Goal: Navigation & Orientation: Find specific page/section

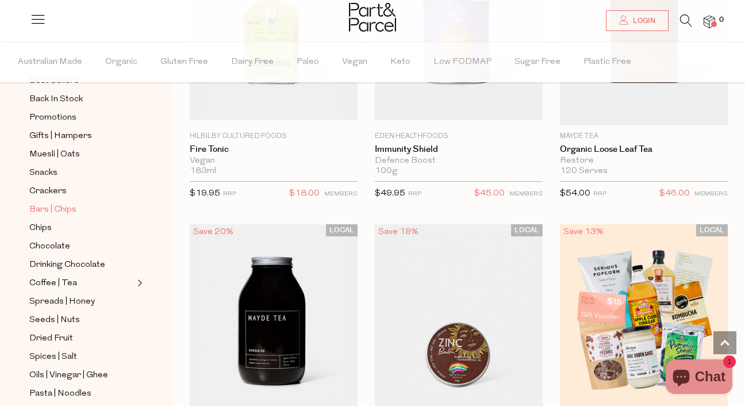
scroll to position [95, 0]
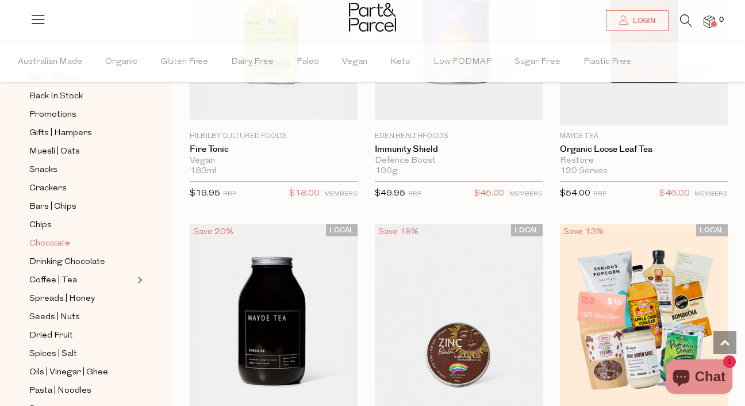
click at [51, 240] on span "Chocolate" at bounding box center [49, 244] width 41 height 14
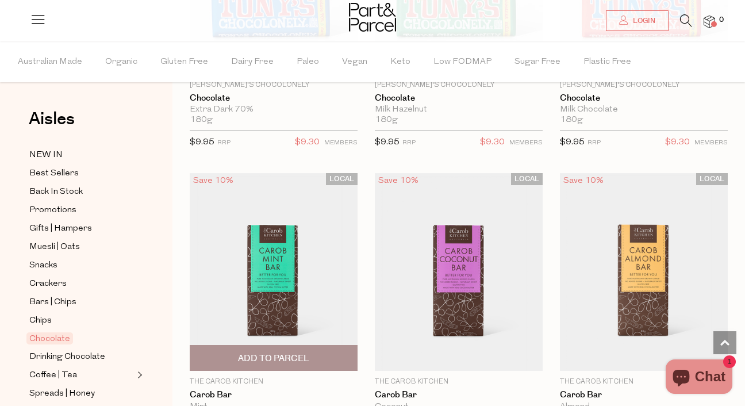
scroll to position [4181, 3]
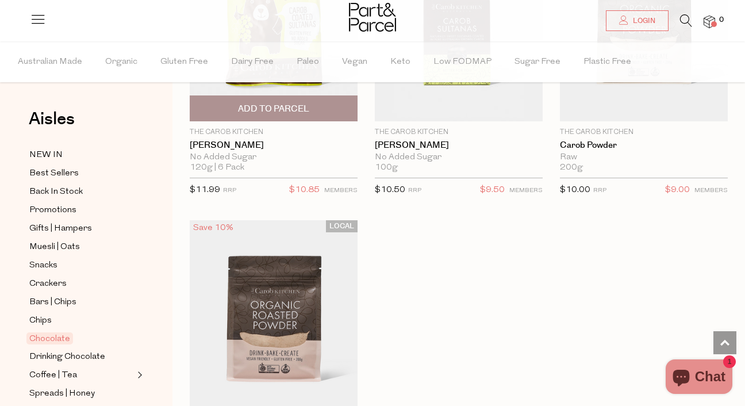
scroll to position [5616, 5]
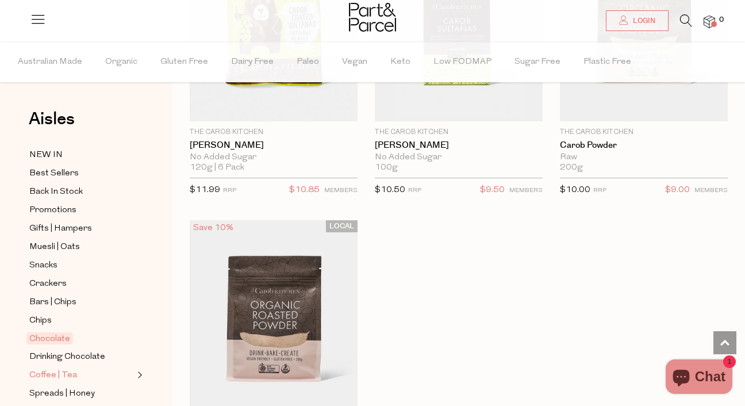
click at [101, 376] on link "Coffee | Tea" at bounding box center [81, 375] width 105 height 14
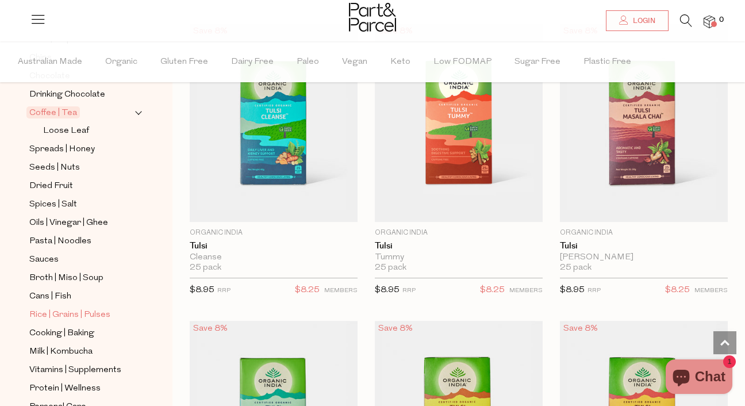
scroll to position [263, 0]
click at [83, 331] on span "Cooking | Baking" at bounding box center [61, 333] width 65 height 14
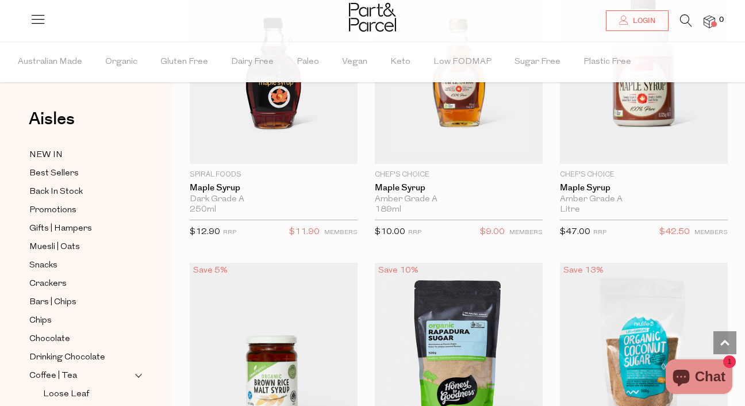
scroll to position [3758, 5]
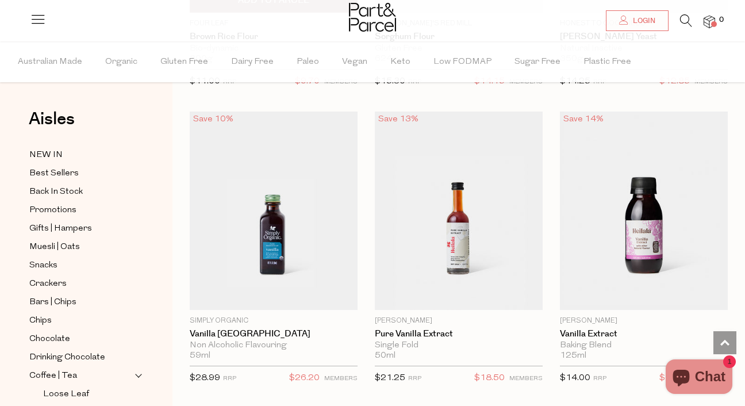
scroll to position [7767, 6]
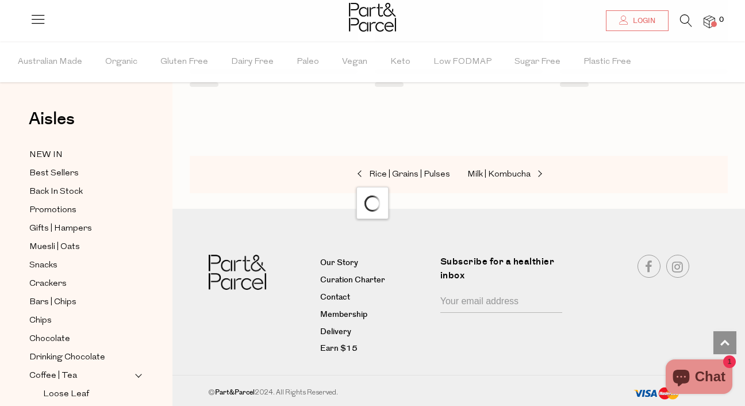
scroll to position [1472, 5]
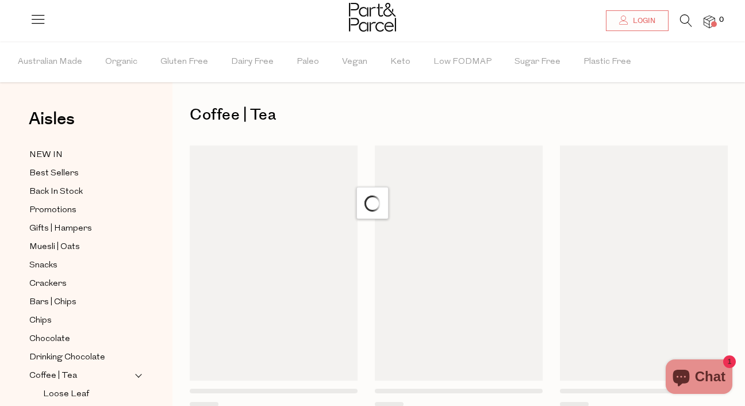
scroll to position [0, 5]
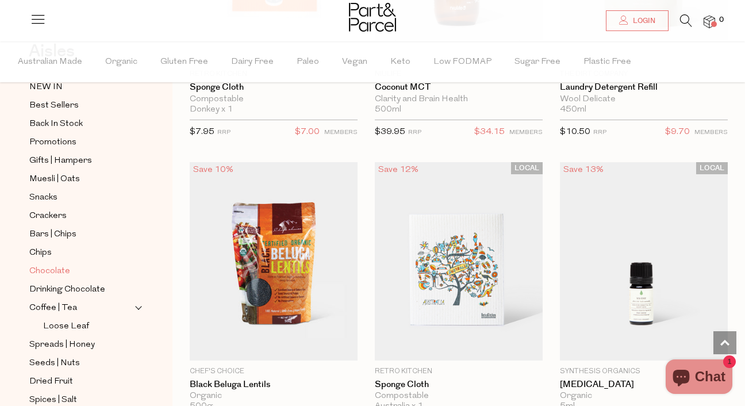
scroll to position [68, 0]
click at [66, 306] on span "Coffee | Tea" at bounding box center [53, 308] width 48 height 14
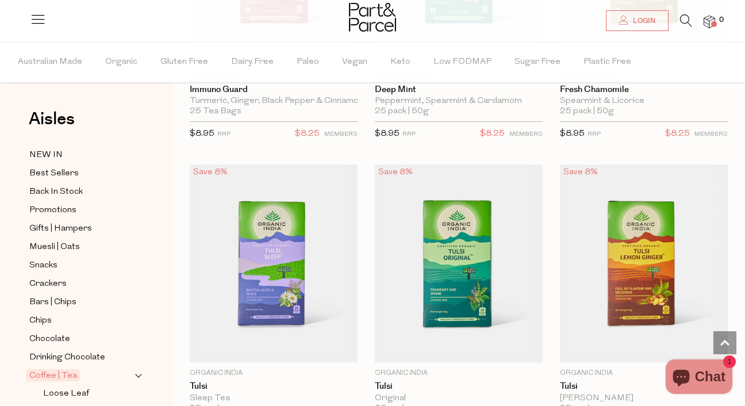
scroll to position [2074, 3]
